Goal: Task Accomplishment & Management: Complete application form

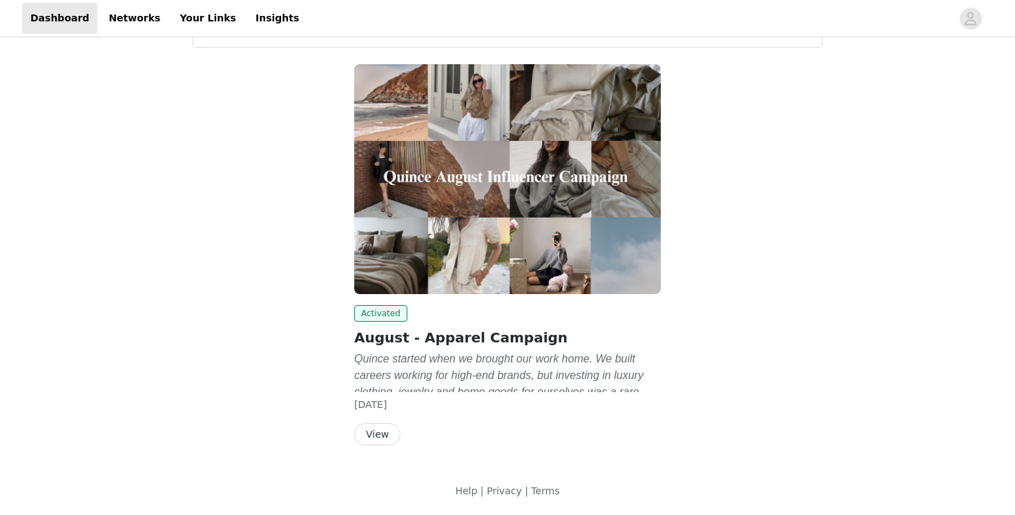
scroll to position [58, 0]
click at [378, 429] on button "View" at bounding box center [377, 434] width 46 height 22
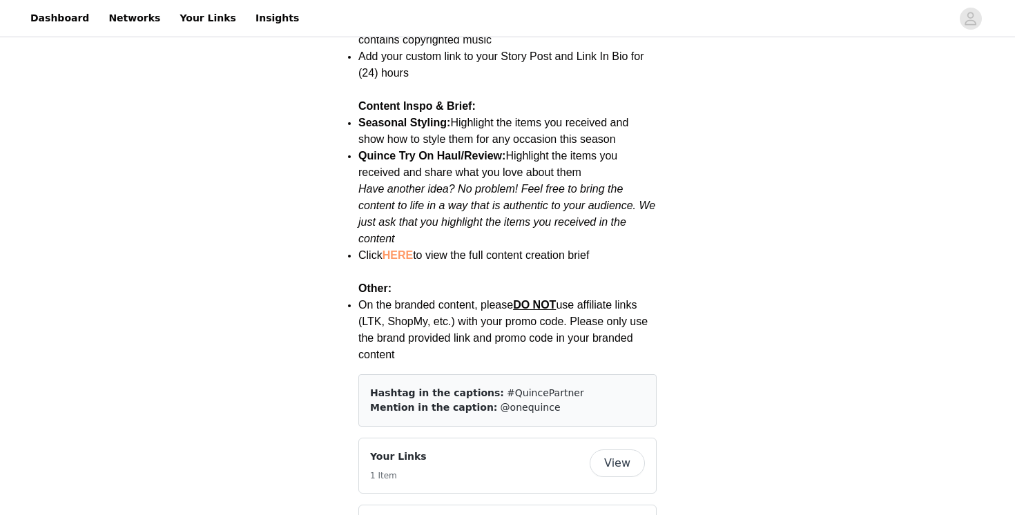
scroll to position [2224, 0]
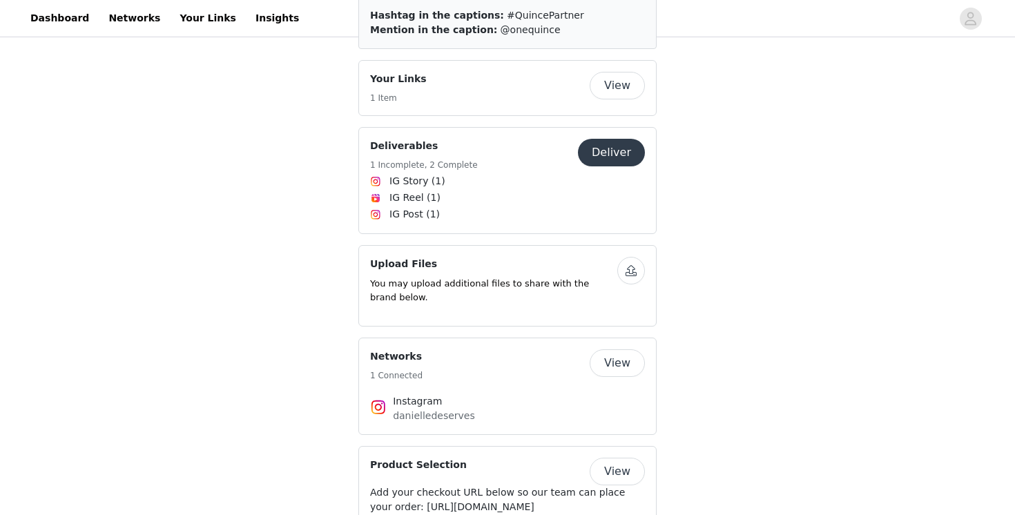
click at [617, 139] on button "Deliver" at bounding box center [611, 153] width 67 height 28
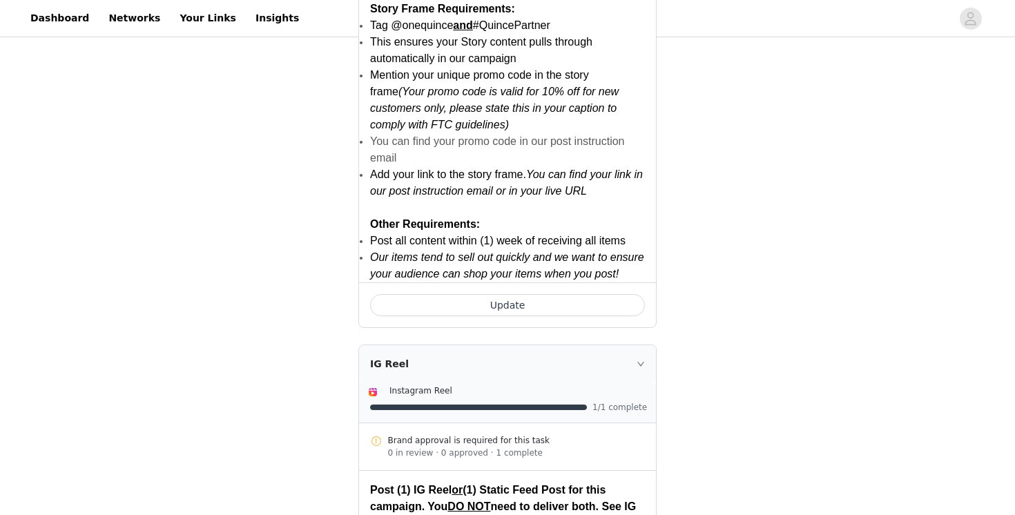
scroll to position [962, 0]
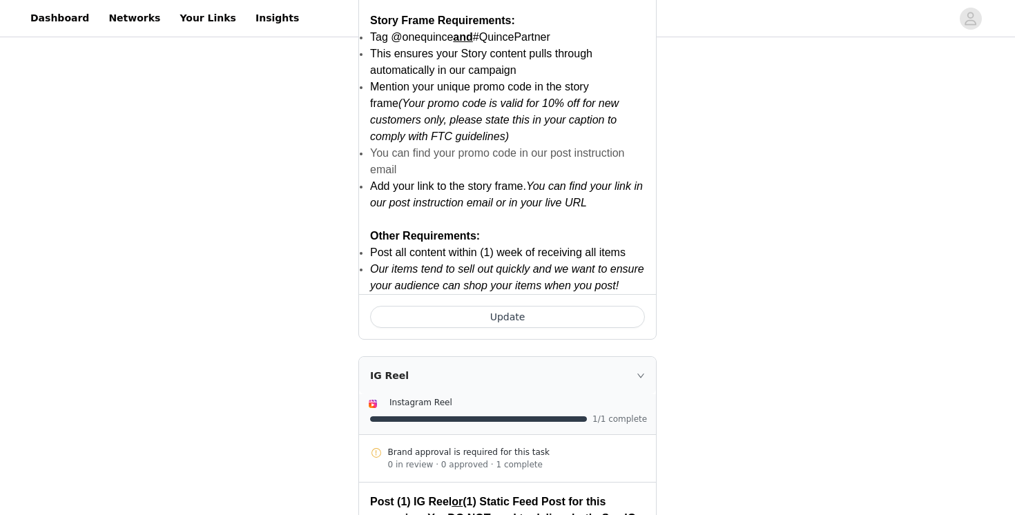
click at [521, 316] on button "Update" at bounding box center [507, 317] width 275 height 22
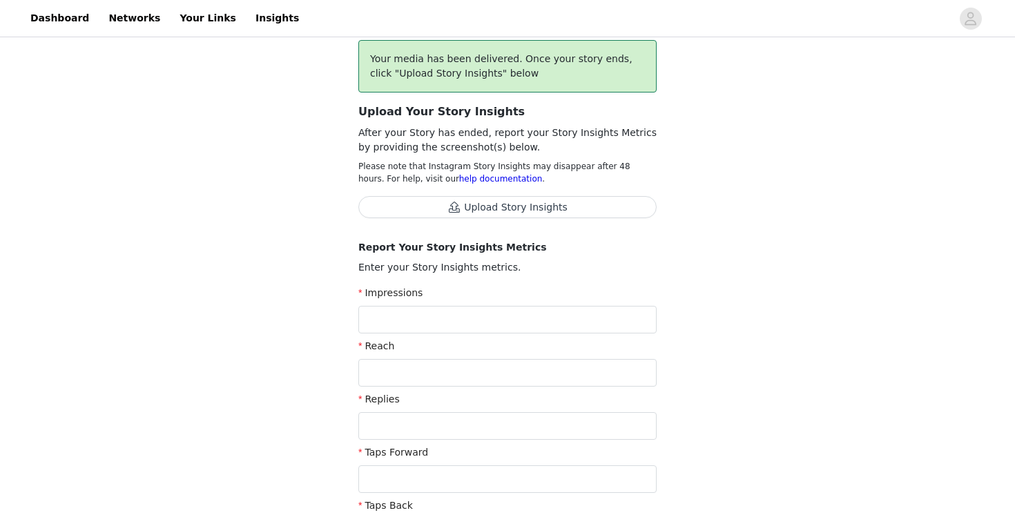
scroll to position [144, 0]
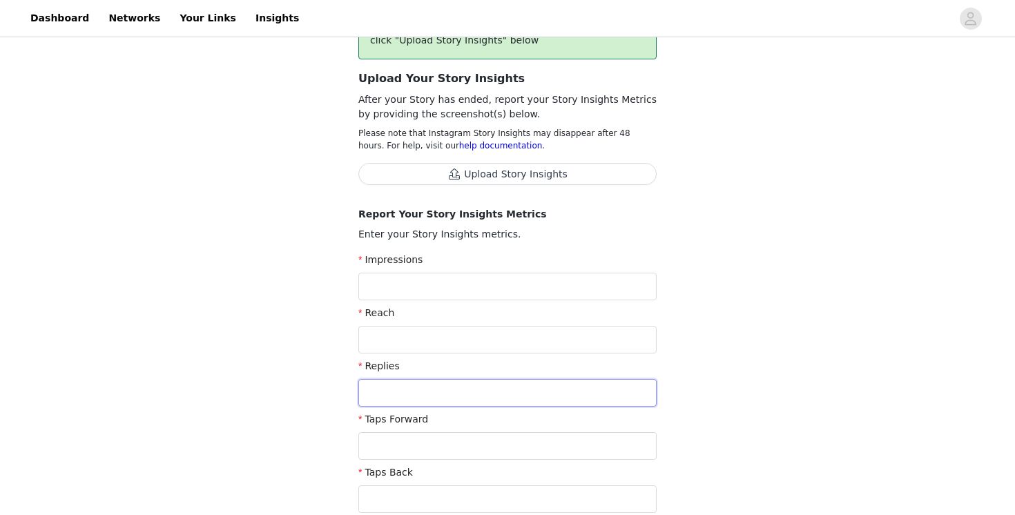
click at [480, 382] on input "text" at bounding box center [507, 393] width 298 height 28
type input "1"
click at [433, 451] on input "text" at bounding box center [507, 446] width 298 height 28
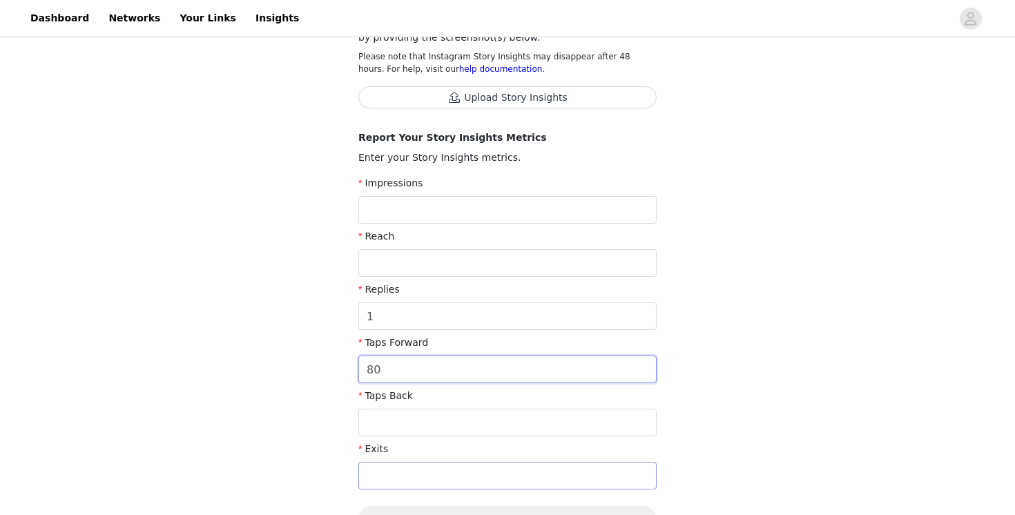
scroll to position [226, 0]
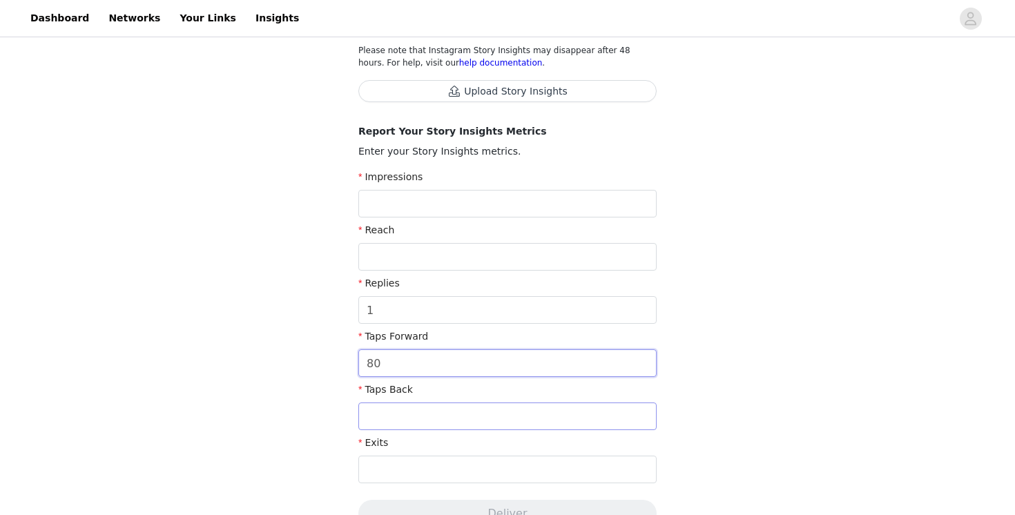
type input "80"
click at [396, 417] on input "text" at bounding box center [507, 416] width 298 height 28
type input "7"
click at [381, 468] on input "text" at bounding box center [507, 470] width 298 height 28
type input "18"
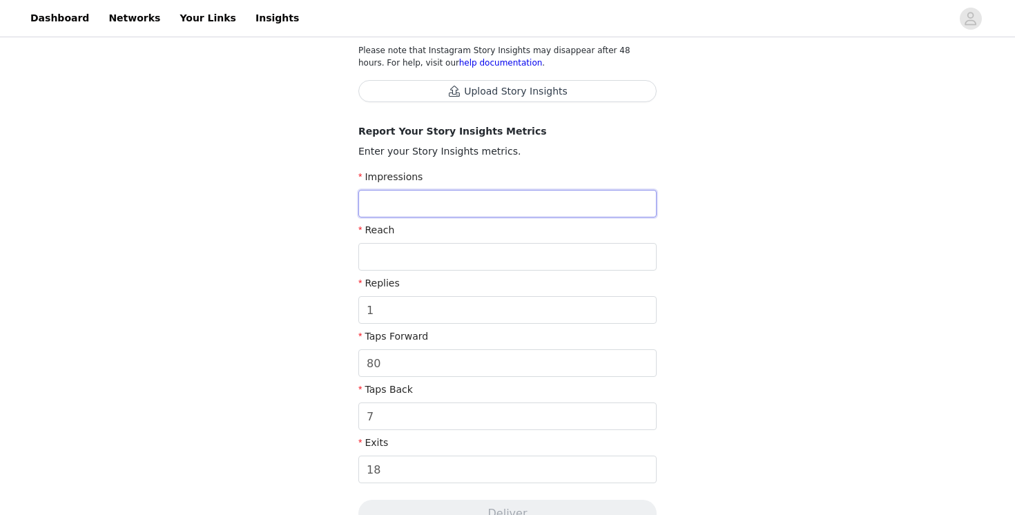
click at [432, 193] on input "text" at bounding box center [507, 204] width 298 height 28
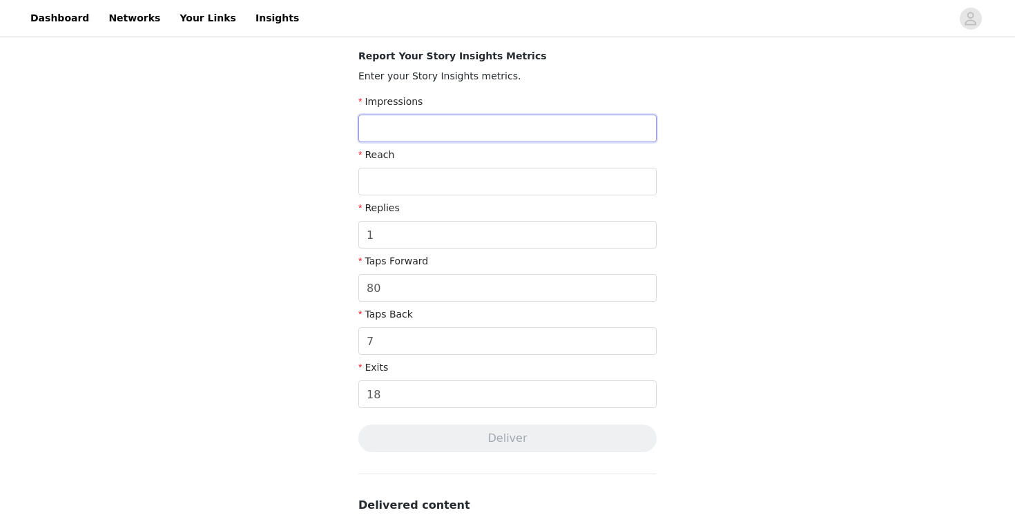
scroll to position [158, 0]
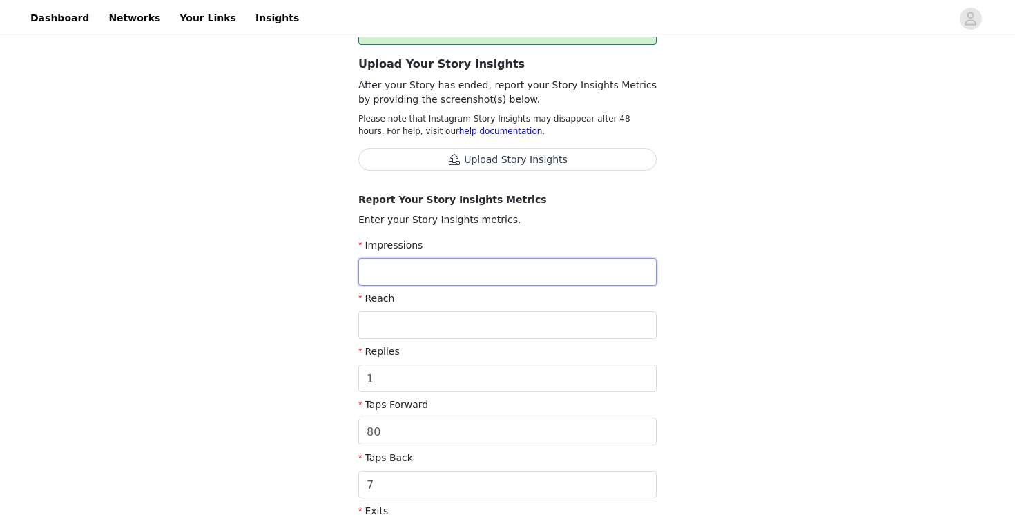
click at [409, 275] on input "text" at bounding box center [507, 272] width 298 height 28
click at [389, 315] on input "text" at bounding box center [507, 325] width 298 height 28
drag, startPoint x: 400, startPoint y: 275, endPoint x: 349, endPoint y: 278, distance: 50.5
click at [349, 278] on section "Back Your media has been delivered. Once your story ends, click "Upload Story I…" at bounding box center [507, 405] width 331 height 924
drag, startPoint x: 419, startPoint y: 271, endPoint x: 324, endPoint y: 271, distance: 94.6
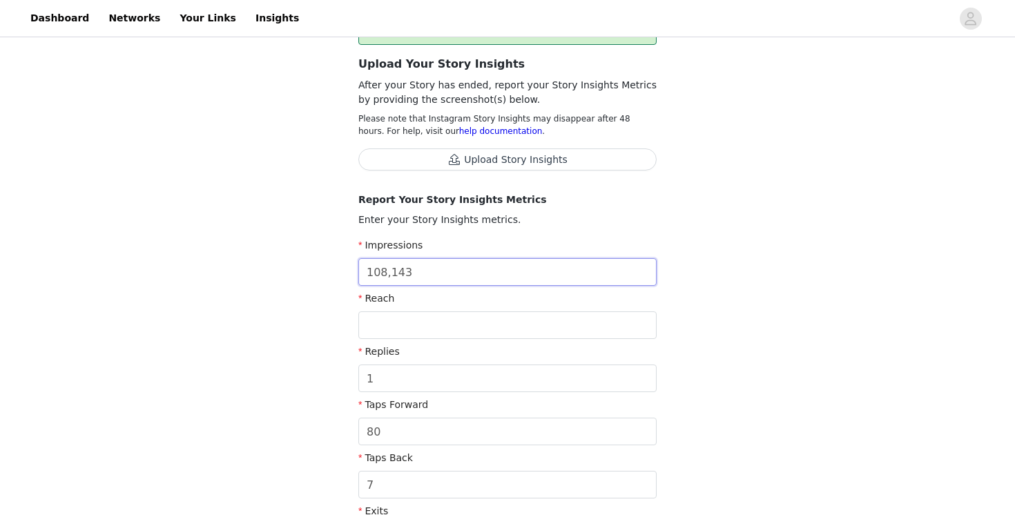
click at [326, 271] on div "Complete Task Back Your media has been delivered. Once your story ends, click "…" at bounding box center [507, 374] width 1015 height 985
type input "143"
click at [375, 331] on input "text" at bounding box center [507, 325] width 298 height 28
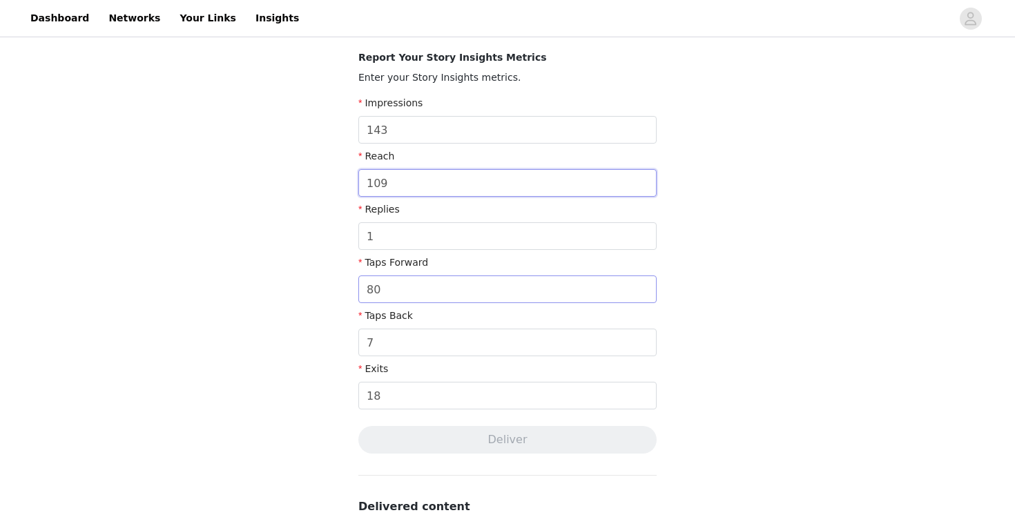
scroll to position [86, 0]
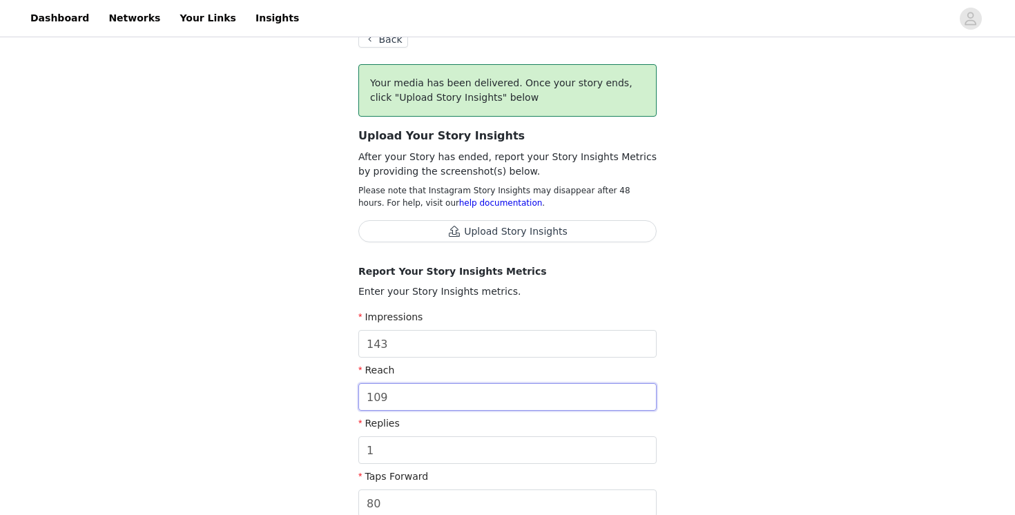
type input "109"
click at [485, 222] on button "Upload Story Insights" at bounding box center [507, 231] width 298 height 22
click at [494, 232] on button "Upload Story Insights" at bounding box center [507, 231] width 298 height 22
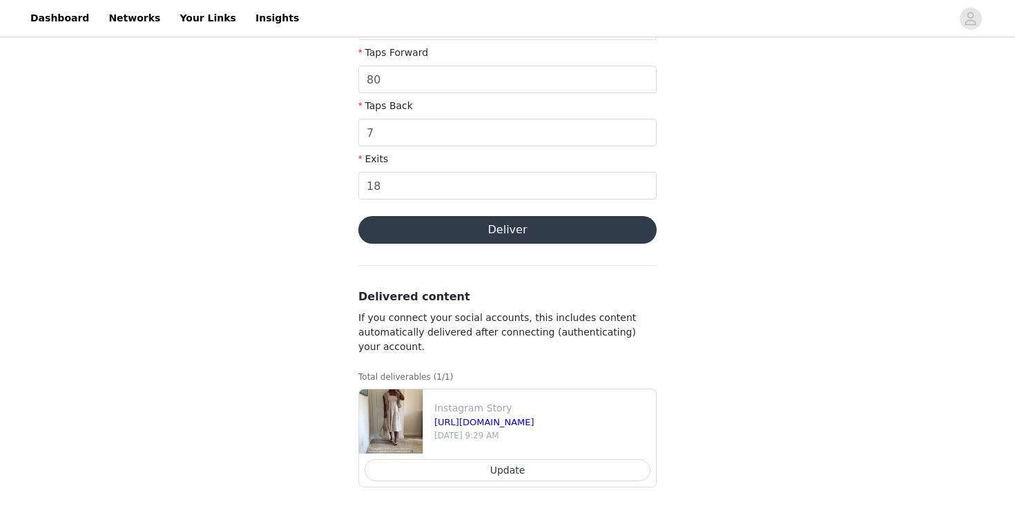
scroll to position [572, 0]
click at [533, 238] on button "Deliver" at bounding box center [507, 230] width 298 height 28
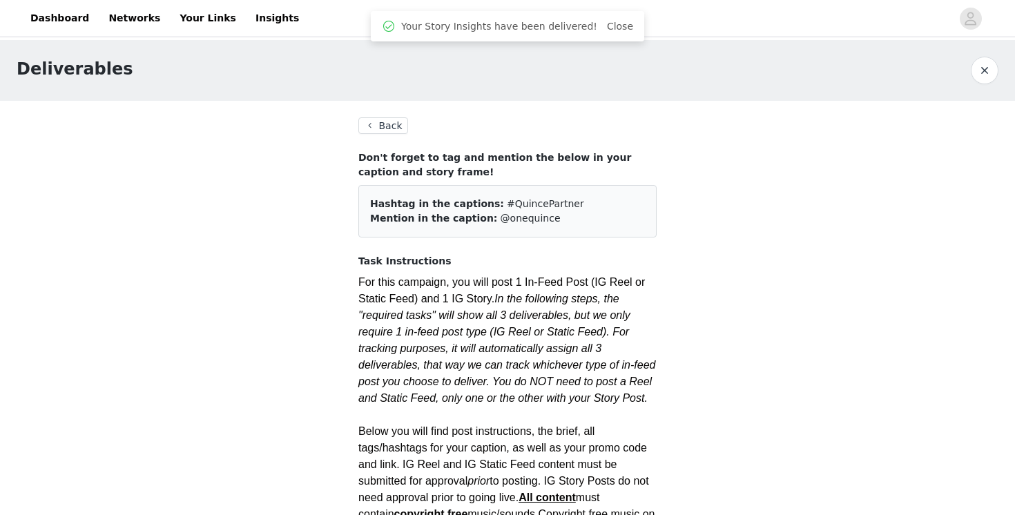
click at [367, 127] on button "Back" at bounding box center [383, 125] width 50 height 17
